Goal: Information Seeking & Learning: Learn about a topic

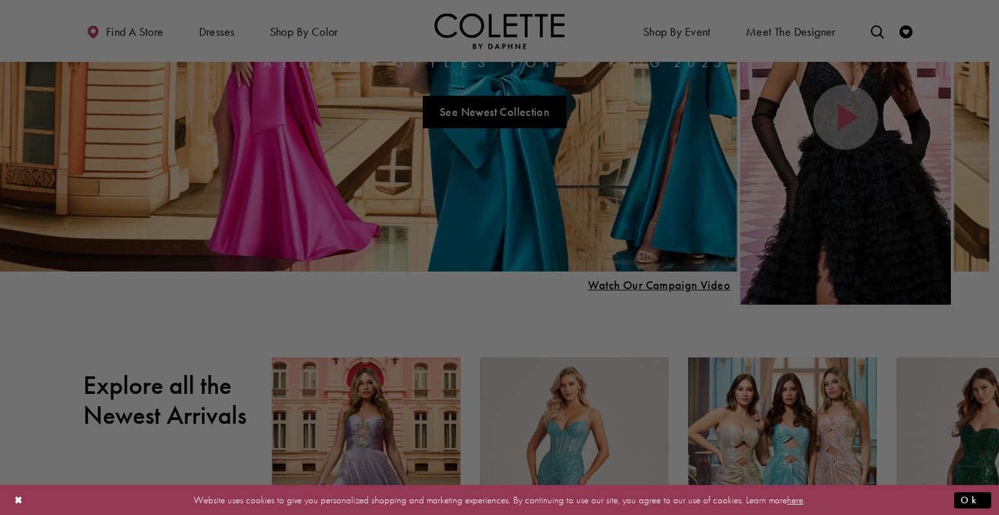
drag, startPoint x: 0, startPoint y: 0, endPoint x: 512, endPoint y: 108, distance: 523.3
click at [512, 108] on div at bounding box center [504, 260] width 1009 height 520
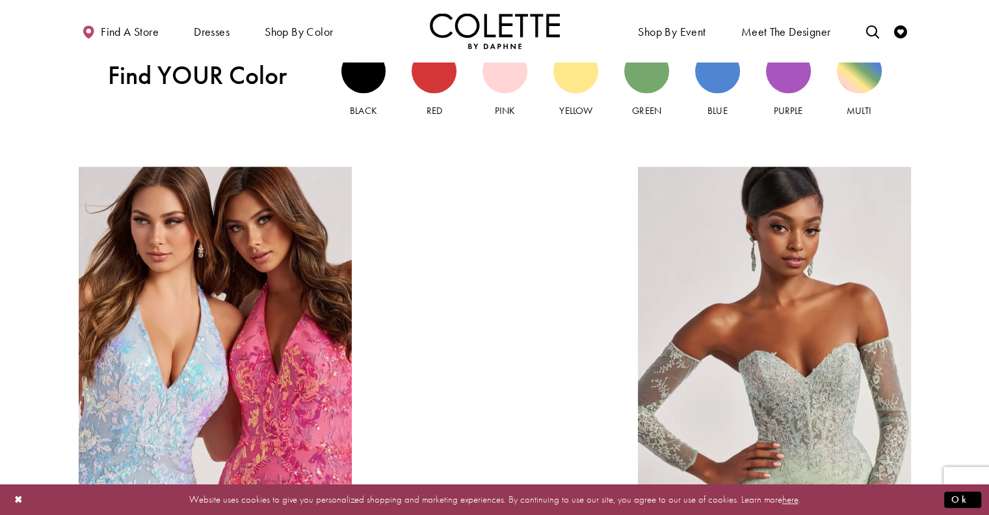
scroll to position [1317, 0]
click at [504, 93] on link "Pink" at bounding box center [505, 83] width 45 height 70
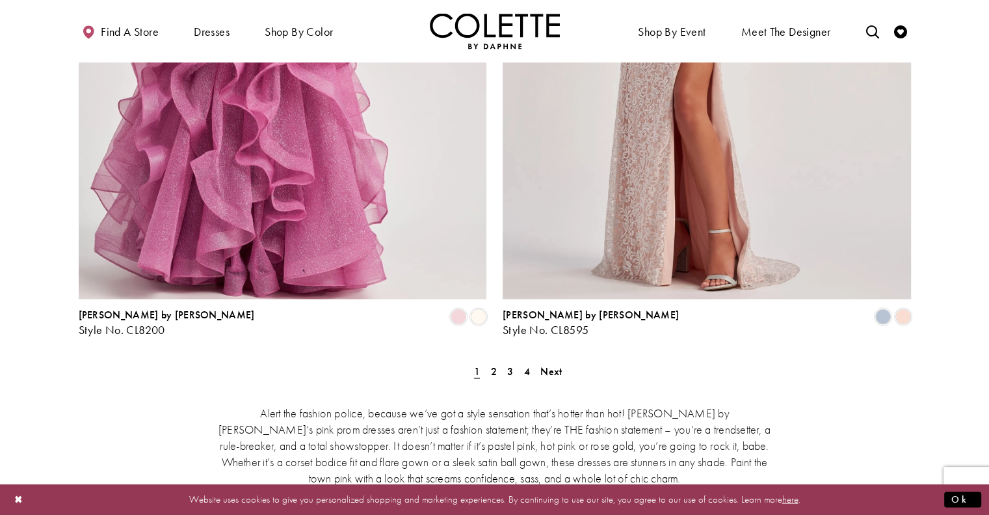
scroll to position [2368, 0]
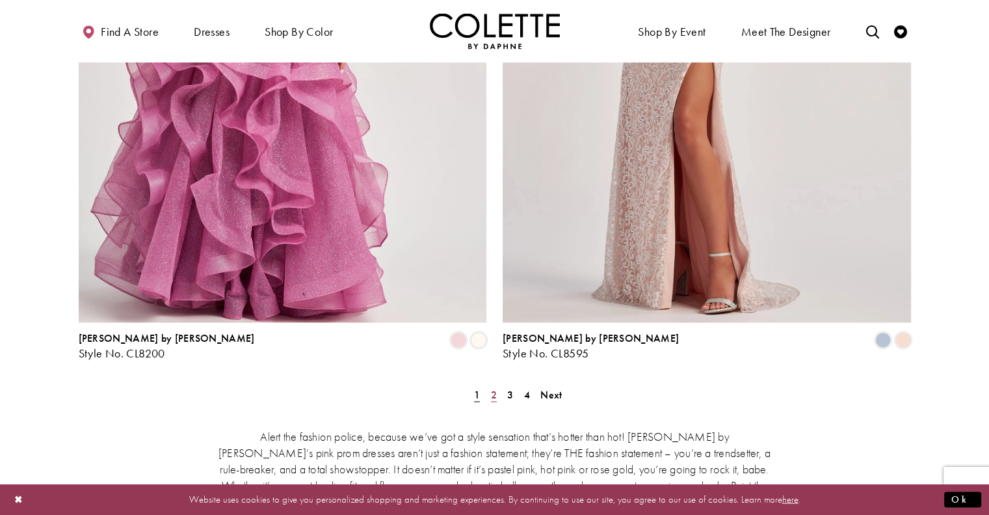
click at [493, 387] on span "2" at bounding box center [494, 394] width 6 height 14
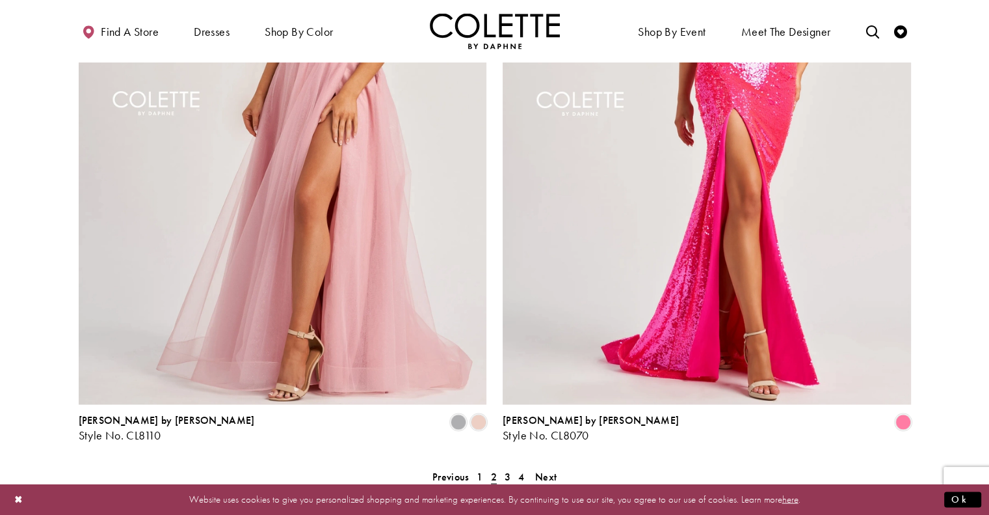
scroll to position [2287, 0]
click at [505, 468] on span "3" at bounding box center [508, 475] width 6 height 14
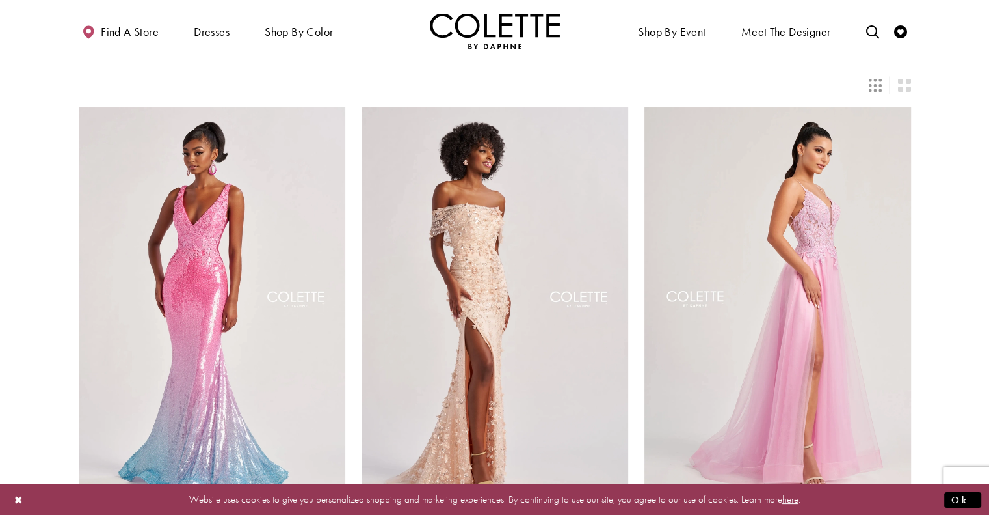
scroll to position [101, 0]
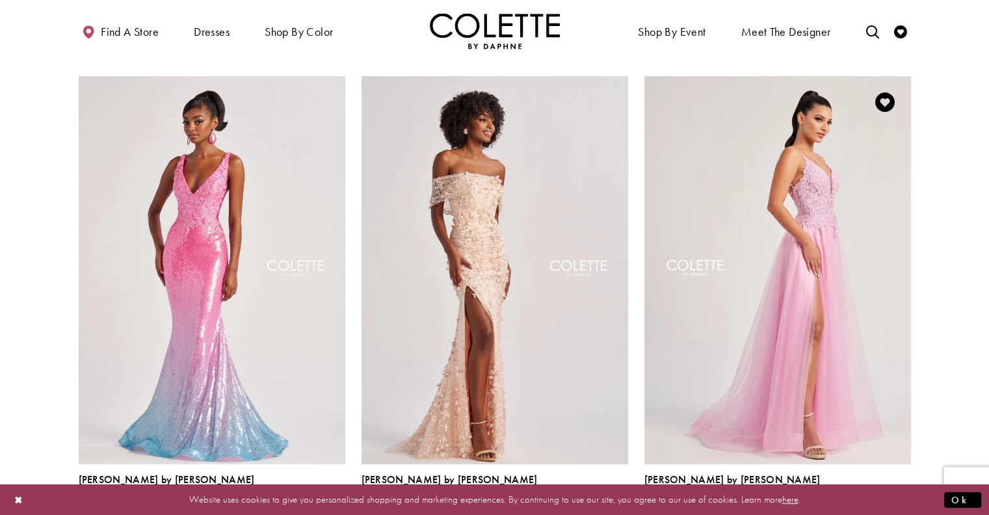
click at [781, 241] on img "Visit Colette by Daphne Style No. CL8100 Page" at bounding box center [778, 270] width 267 height 388
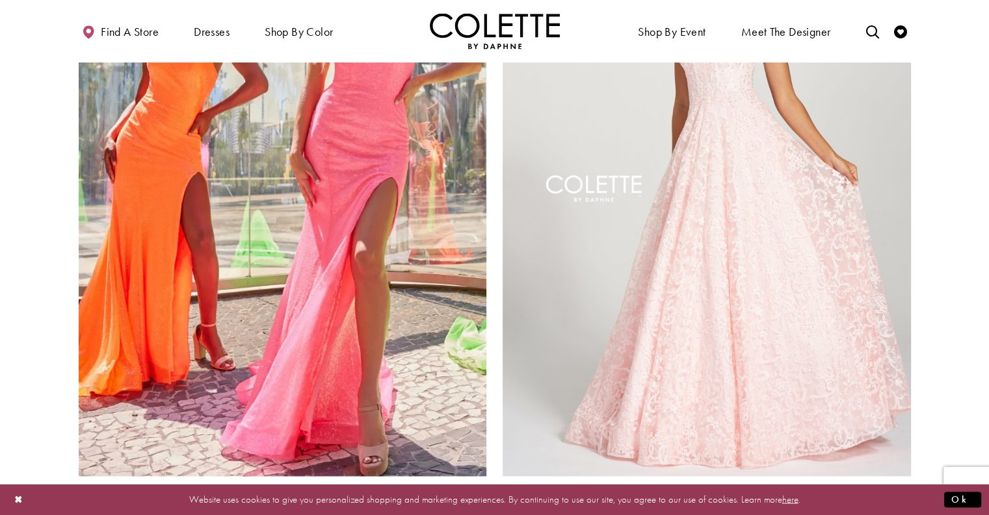
scroll to position [2215, 0]
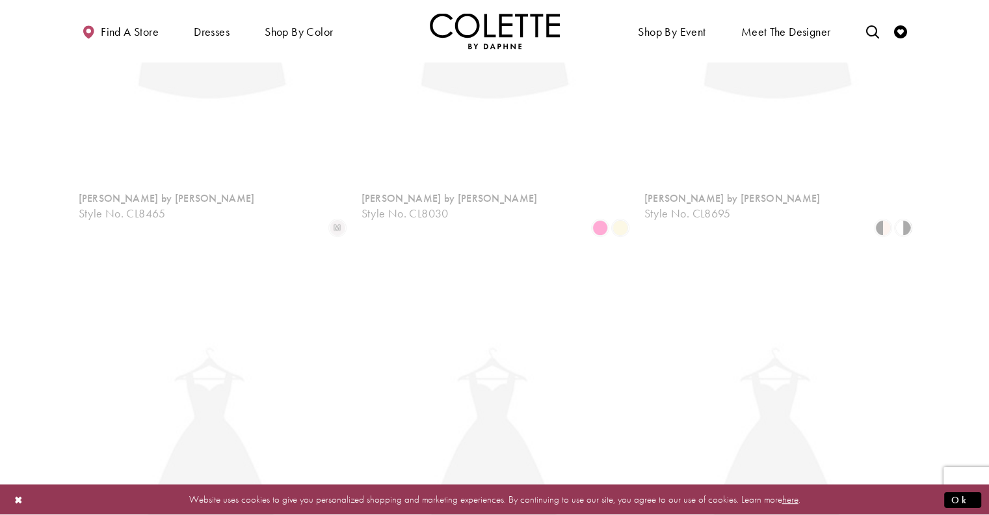
scroll to position [70, 0]
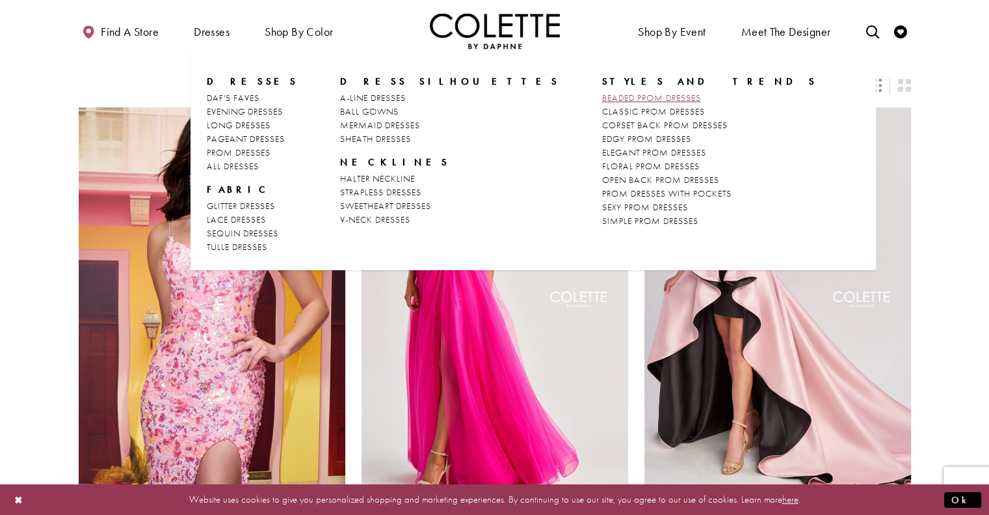
click at [602, 98] on span "BEADED PROM DRESSES" at bounding box center [651, 98] width 99 height 12
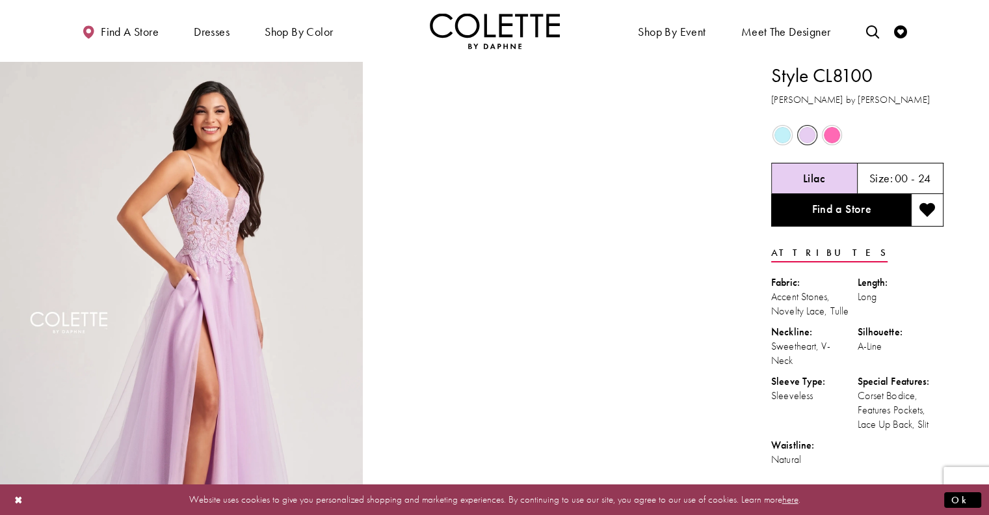
click at [831, 137] on span "Product color controls state depends on size chosen" at bounding box center [832, 135] width 16 height 16
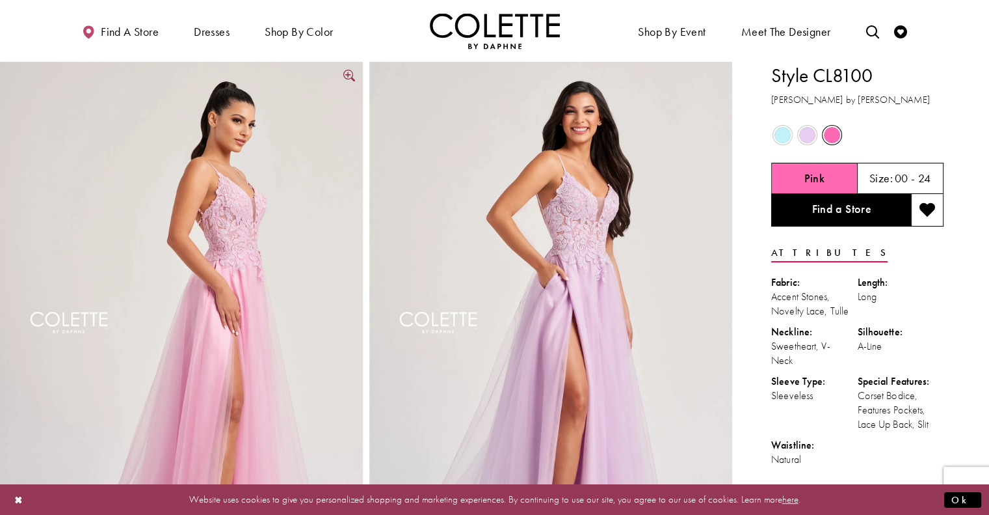
click at [247, 304] on img "Full size Style CL8100 Colette by Daphne #4 Pink frontface vertical picture" at bounding box center [181, 334] width 363 height 545
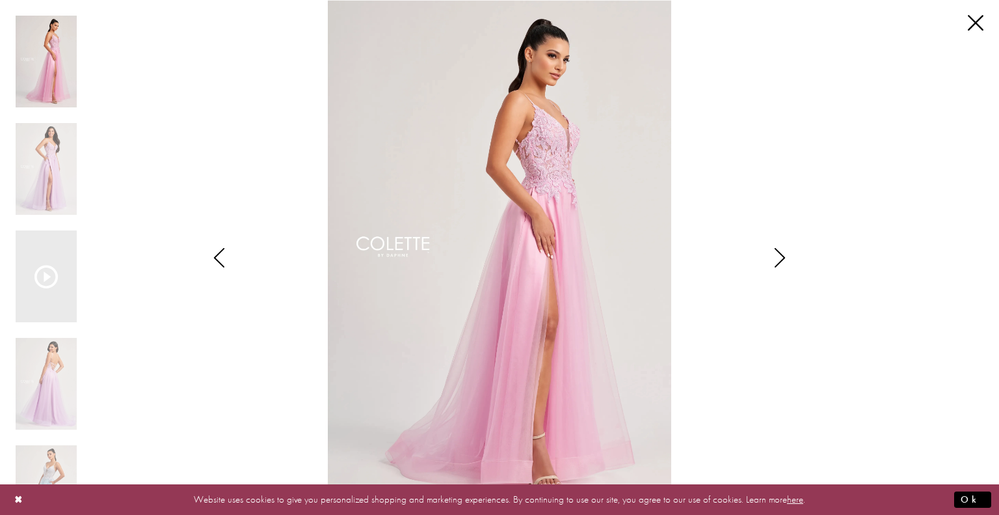
click at [780, 260] on icon "Style CL8100 Colette by Daphne Views dialog" at bounding box center [780, 258] width 33 height 20
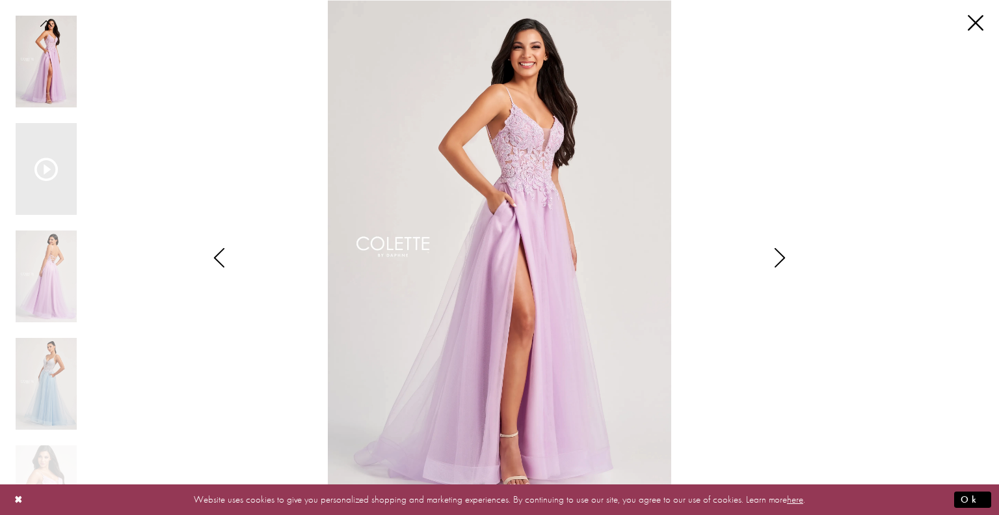
click at [780, 260] on icon "Style CL8100 Colette by Daphne Views dialog" at bounding box center [780, 258] width 33 height 20
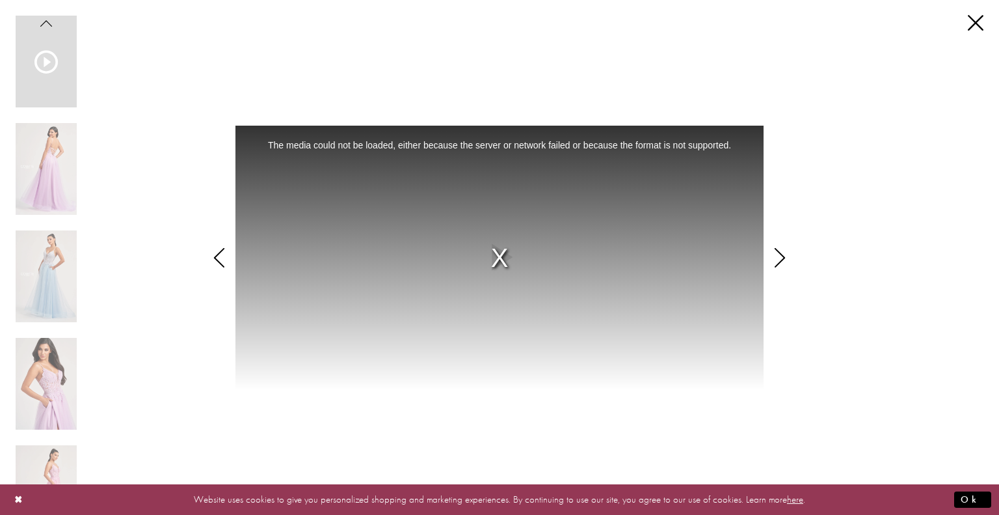
click at [777, 260] on icon "Style CL8100 Colette by Daphne Views dialog" at bounding box center [780, 258] width 33 height 20
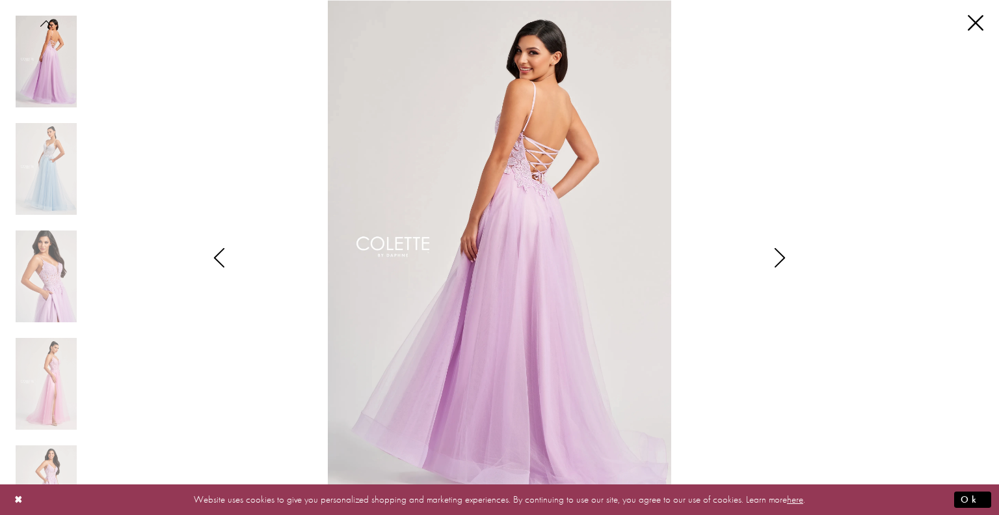
click at [777, 260] on icon "Style CL8100 Colette by Daphne Views dialog" at bounding box center [780, 258] width 33 height 20
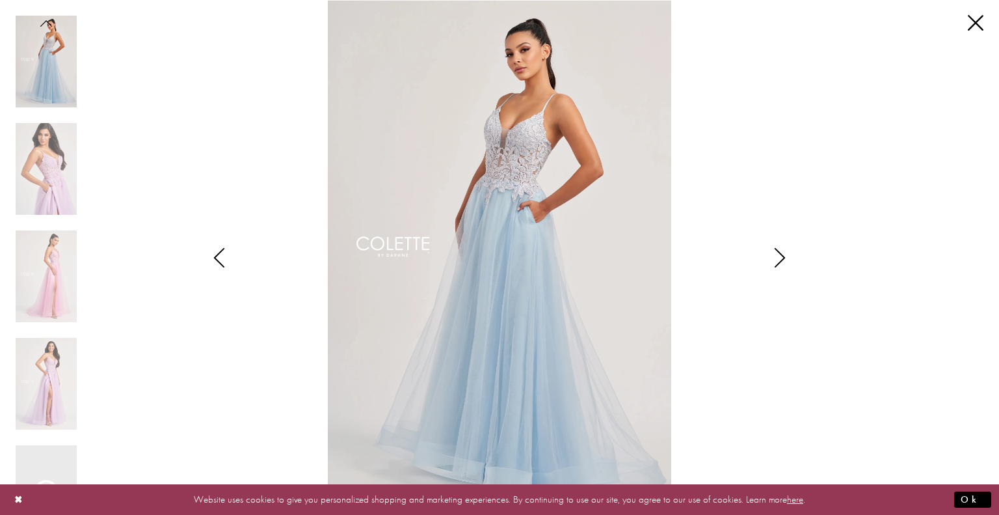
click at [777, 260] on icon "Style CL8100 Colette by Daphne Views dialog" at bounding box center [780, 258] width 33 height 20
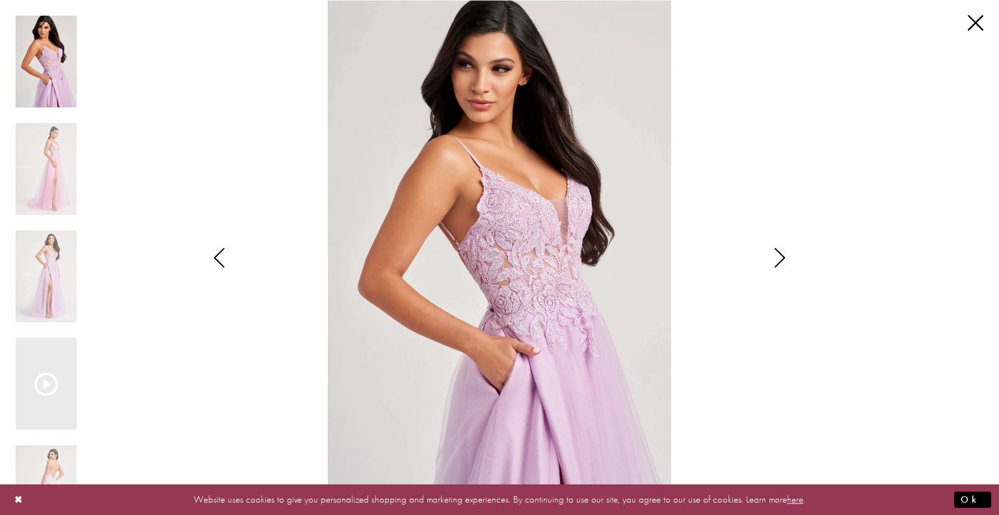
click at [777, 260] on icon "Style CL8100 Colette by Daphne Views dialog" at bounding box center [780, 258] width 33 height 20
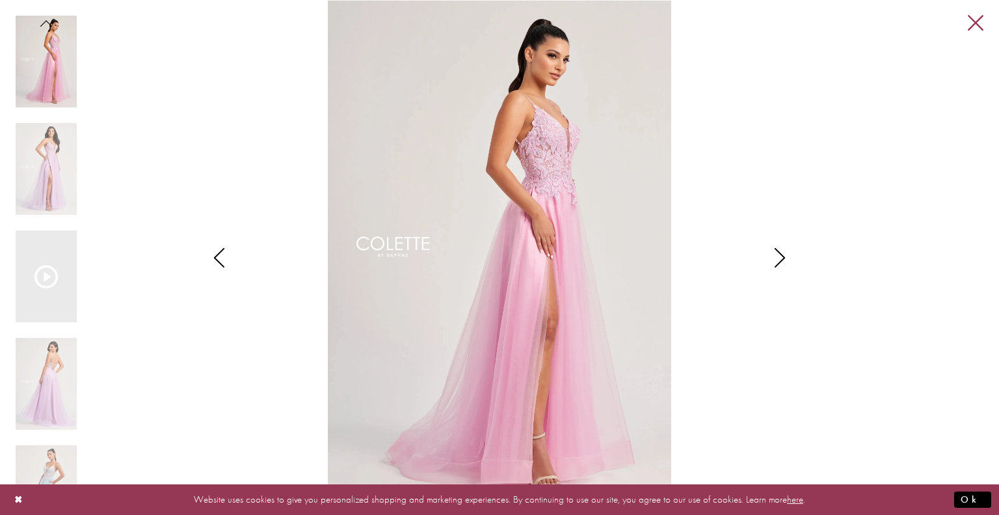
click at [975, 23] on link "Close" at bounding box center [976, 24] width 16 height 16
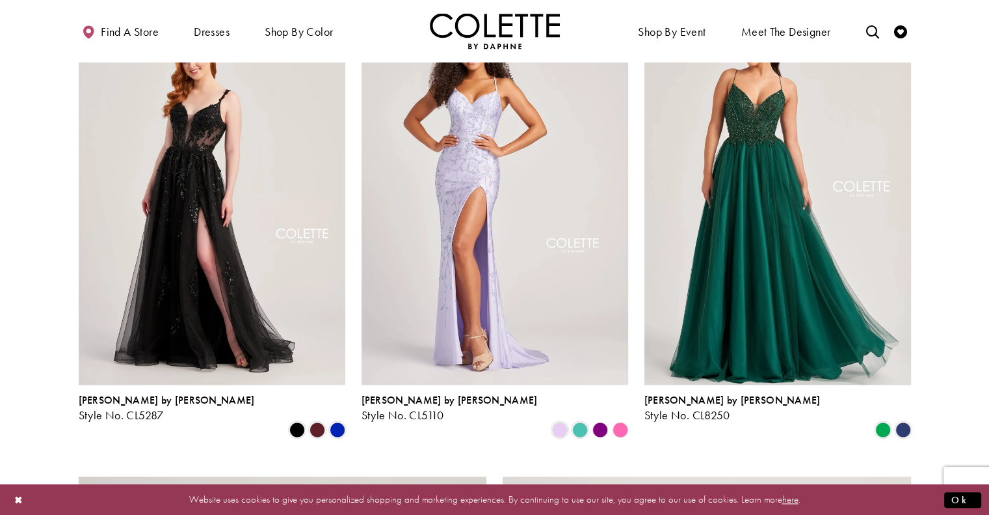
scroll to position [1574, 0]
